Goal: Obtain resource: Download file/media

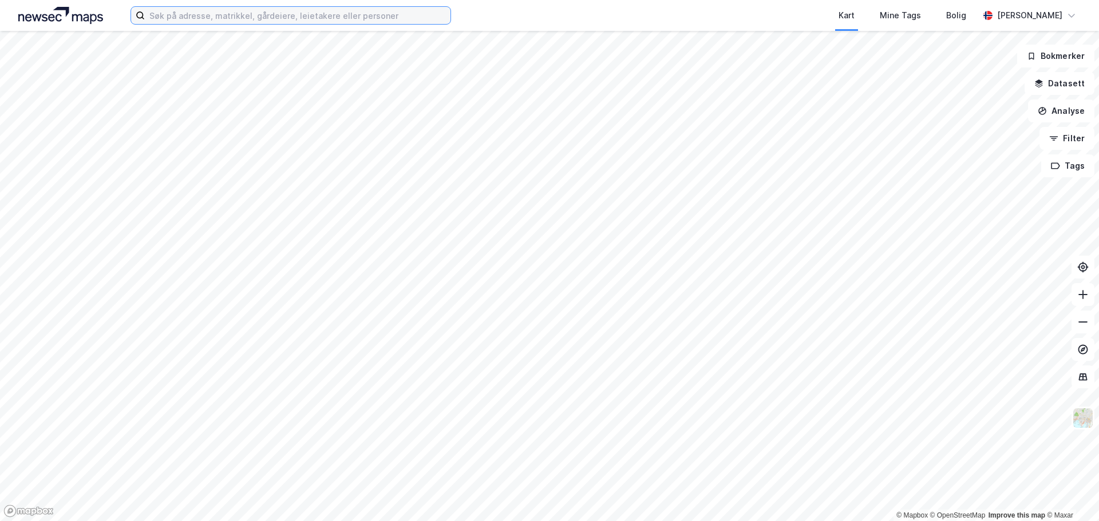
click at [339, 17] on input at bounding box center [298, 15] width 306 height 17
click at [339, 17] on input "roseveien 1" at bounding box center [291, 15] width 292 height 17
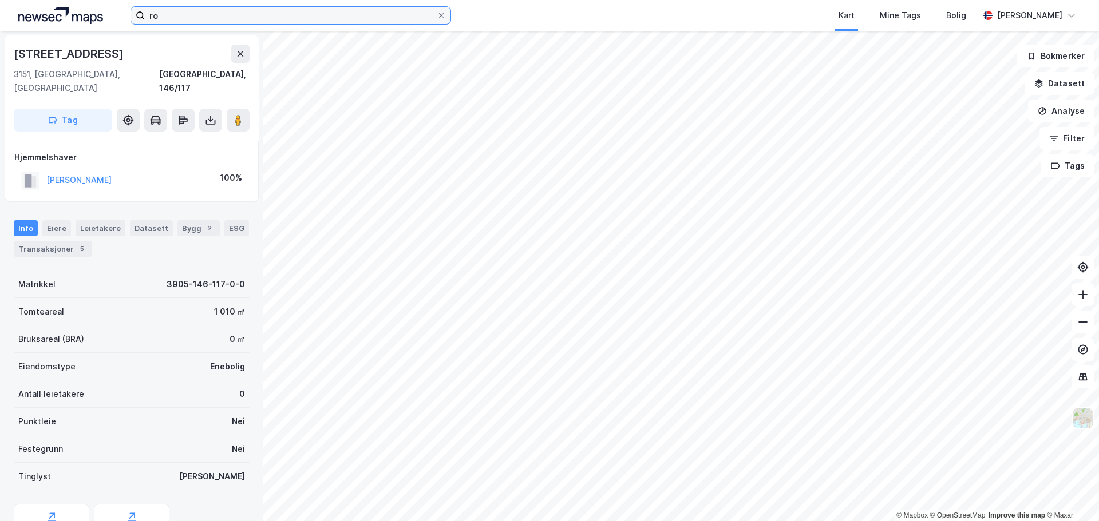
type input "r"
click at [231, 11] on input "roseveien" at bounding box center [291, 15] width 292 height 17
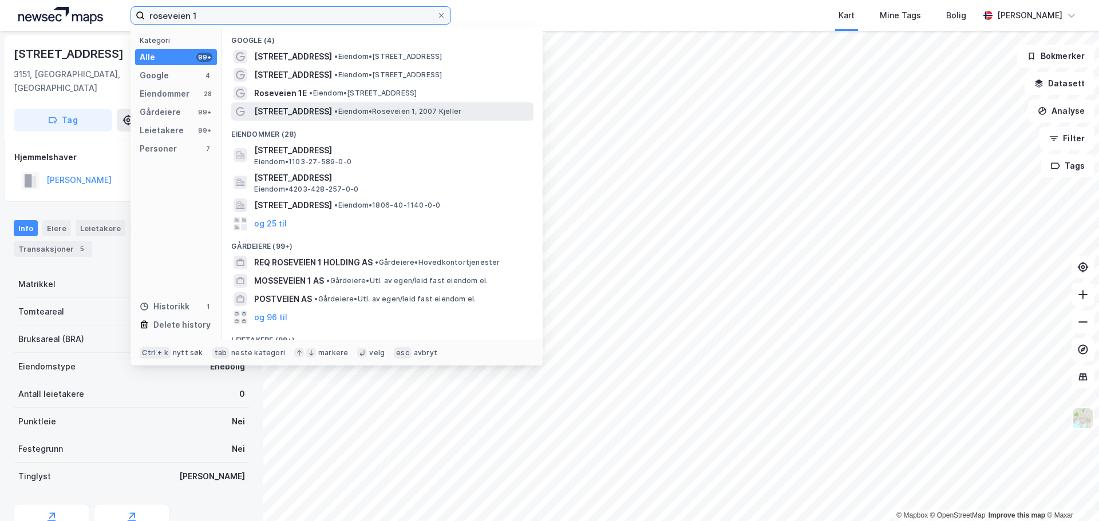
type input "roseveien 1"
click at [387, 112] on span "• Eiendom • Roseveien 1, 2007 Kjeller" at bounding box center [397, 111] width 127 height 9
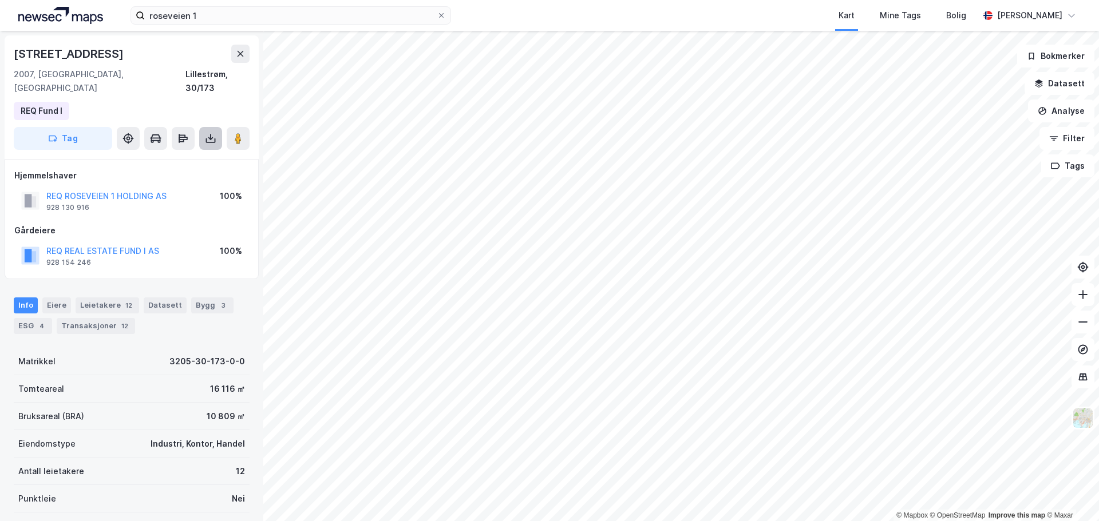
click at [208, 133] on icon at bounding box center [210, 138] width 11 height 11
click at [196, 152] on div "Last ned grunnbok" at bounding box center [161, 161] width 122 height 18
click at [107, 66] on div "Roseveien 1 2007, Kjeller, Akershus Lillestrøm, 30/173" at bounding box center [132, 70] width 236 height 50
click at [92, 61] on div "Roseveien 1" at bounding box center [132, 54] width 236 height 18
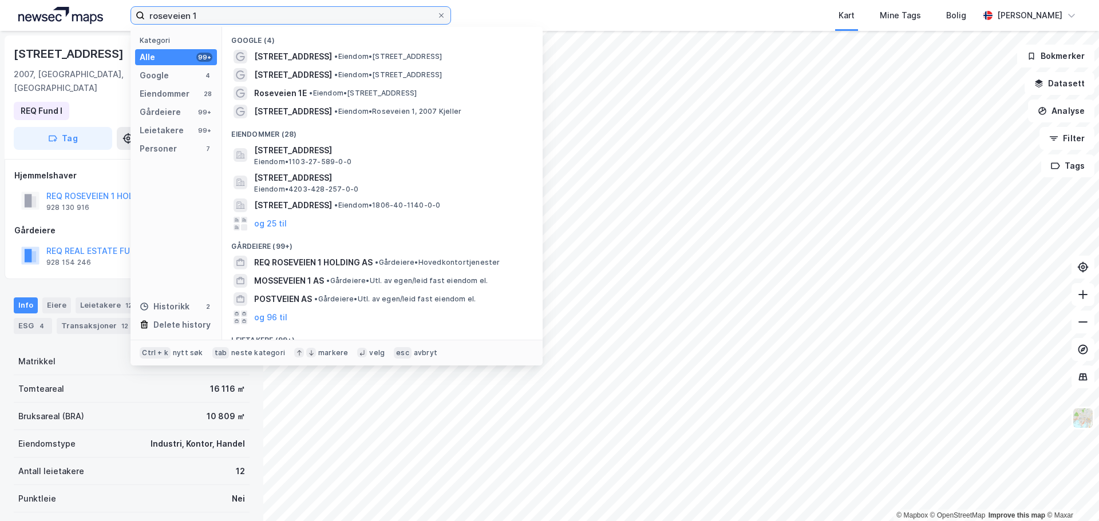
click at [352, 15] on input "roseveien 1" at bounding box center [291, 15] width 292 height 17
click at [576, 25] on div "Kart Mine Tags Bolig" at bounding box center [742, 15] width 473 height 31
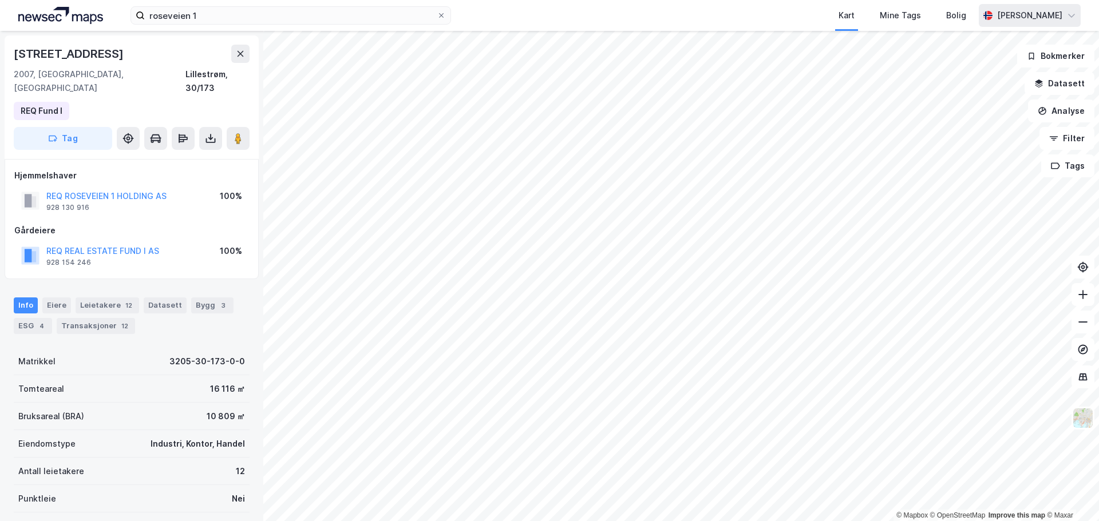
click at [1068, 15] on icon at bounding box center [1070, 15] width 9 height 9
click at [1025, 66] on div "Logg ut" at bounding box center [1005, 70] width 149 height 27
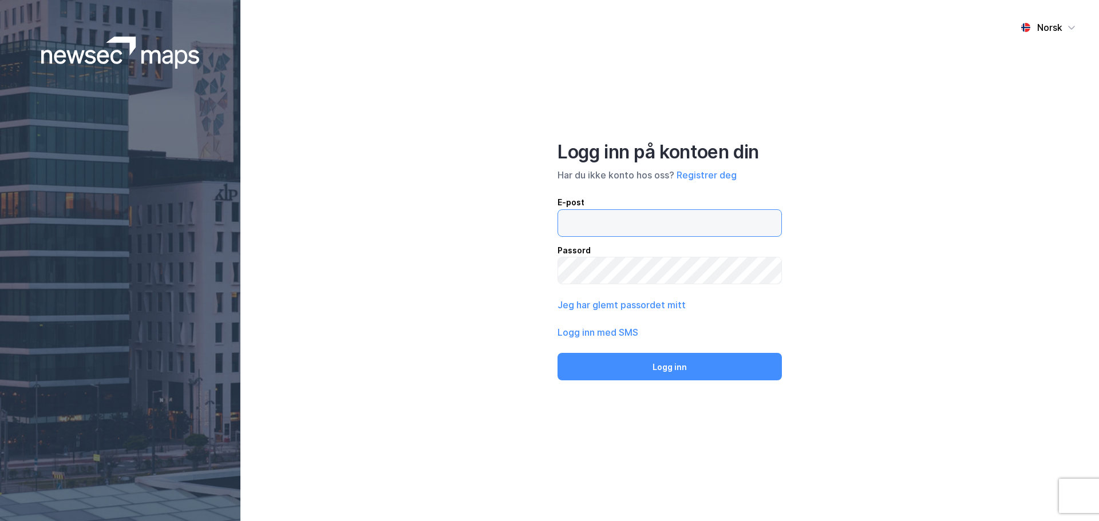
type input "[EMAIL_ADDRESS][DOMAIN_NAME]"
